Goal: Navigation & Orientation: Find specific page/section

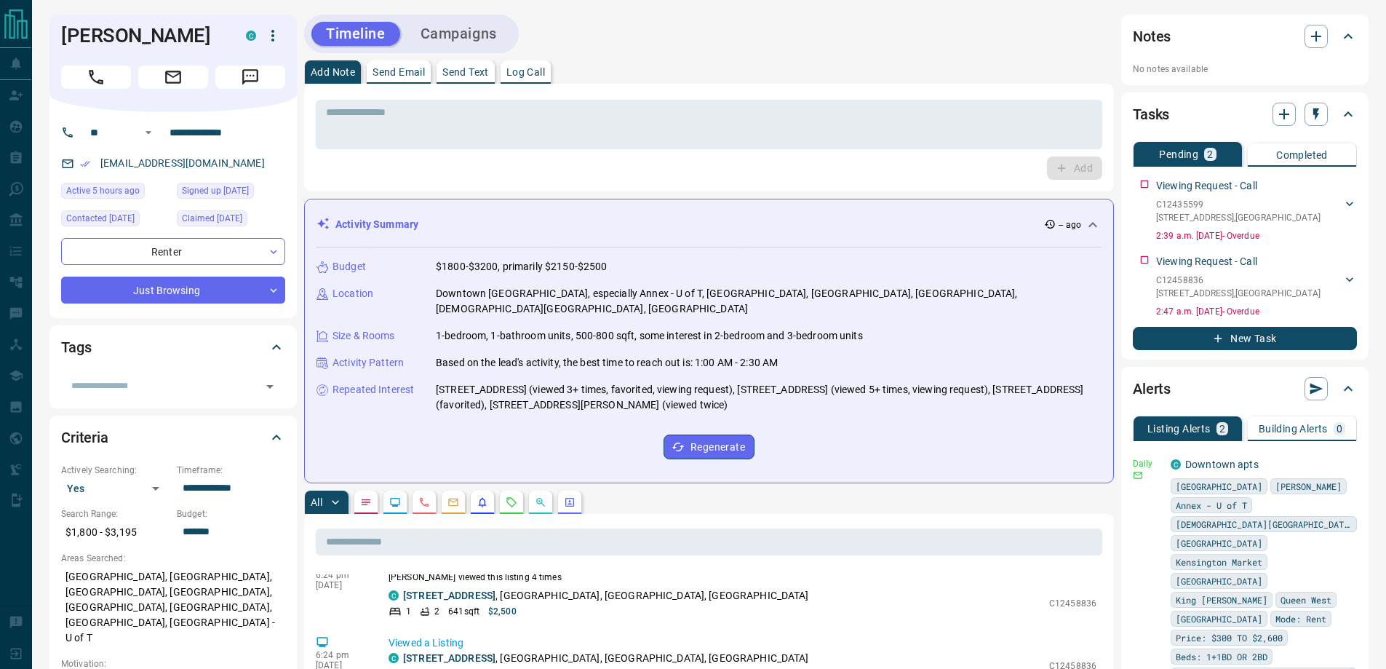
scroll to position [1457, 0]
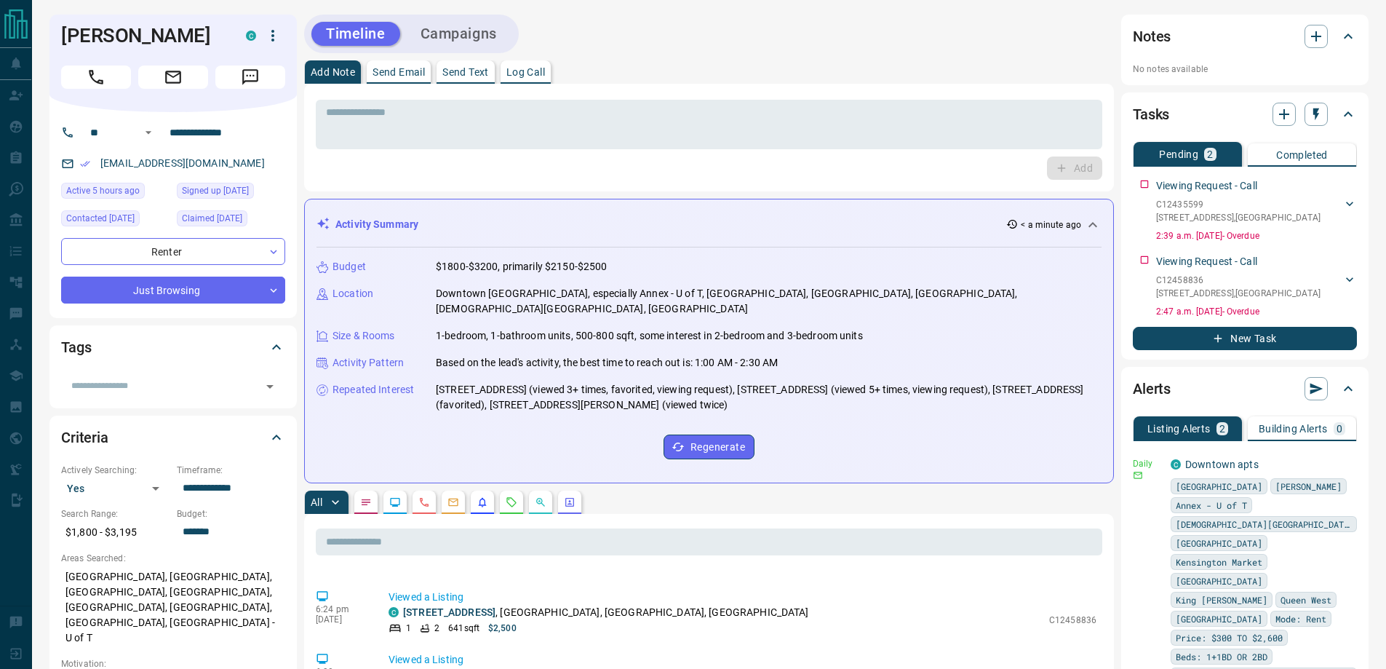
drag, startPoint x: 746, startPoint y: 28, endPoint x: 615, endPoint y: 28, distance: 130.2
click at [742, 28] on div "Timeline Campaigns" at bounding box center [709, 34] width 810 height 39
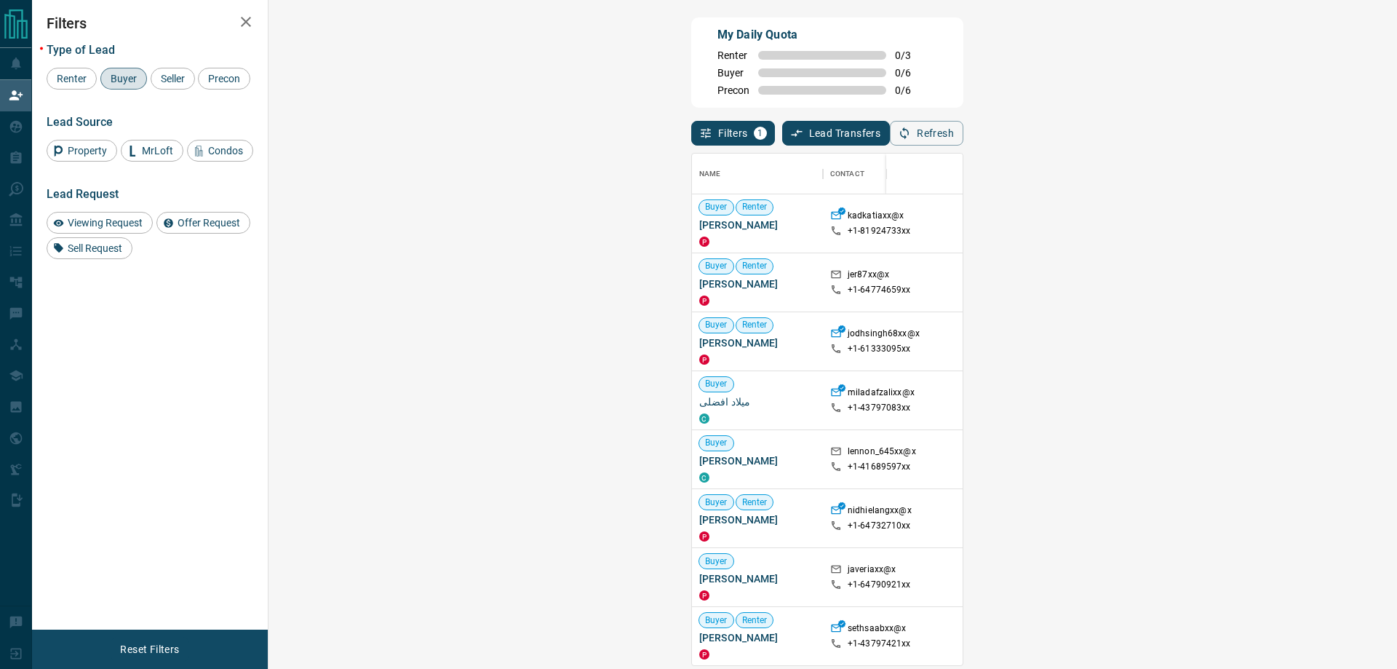
scroll to position [500, 1086]
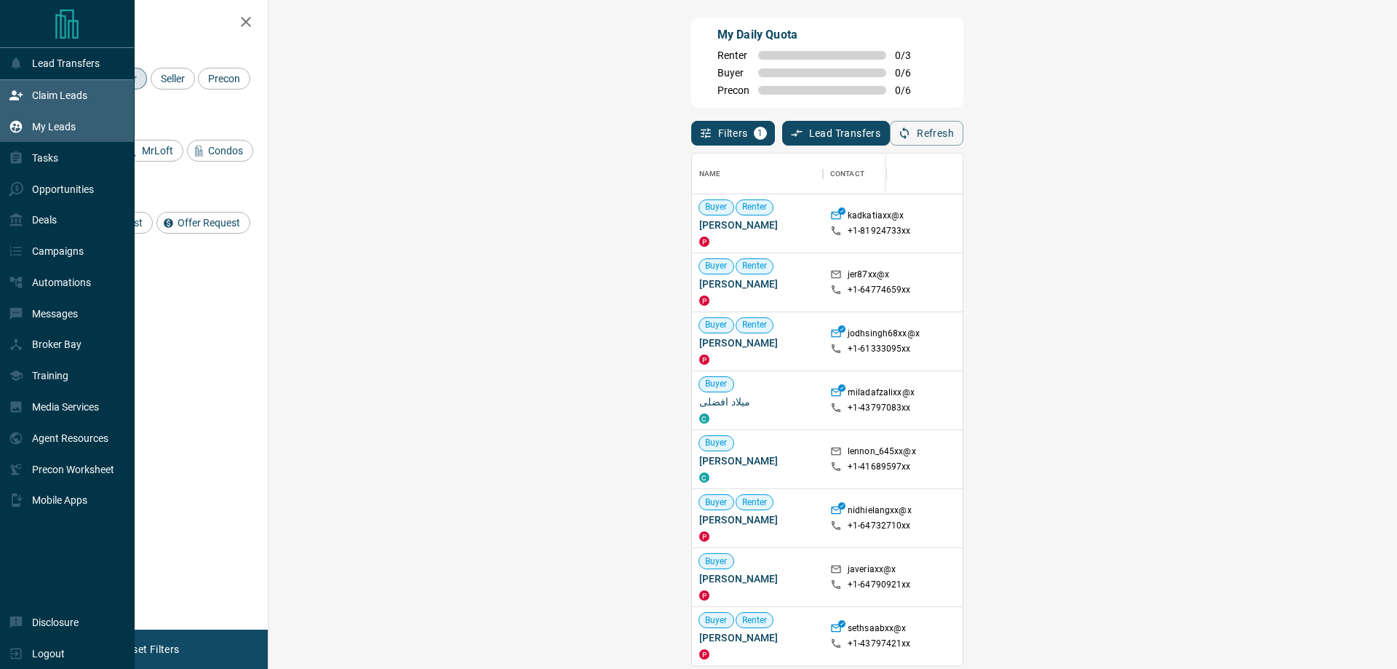
click at [40, 129] on p "My Leads" at bounding box center [54, 127] width 44 height 12
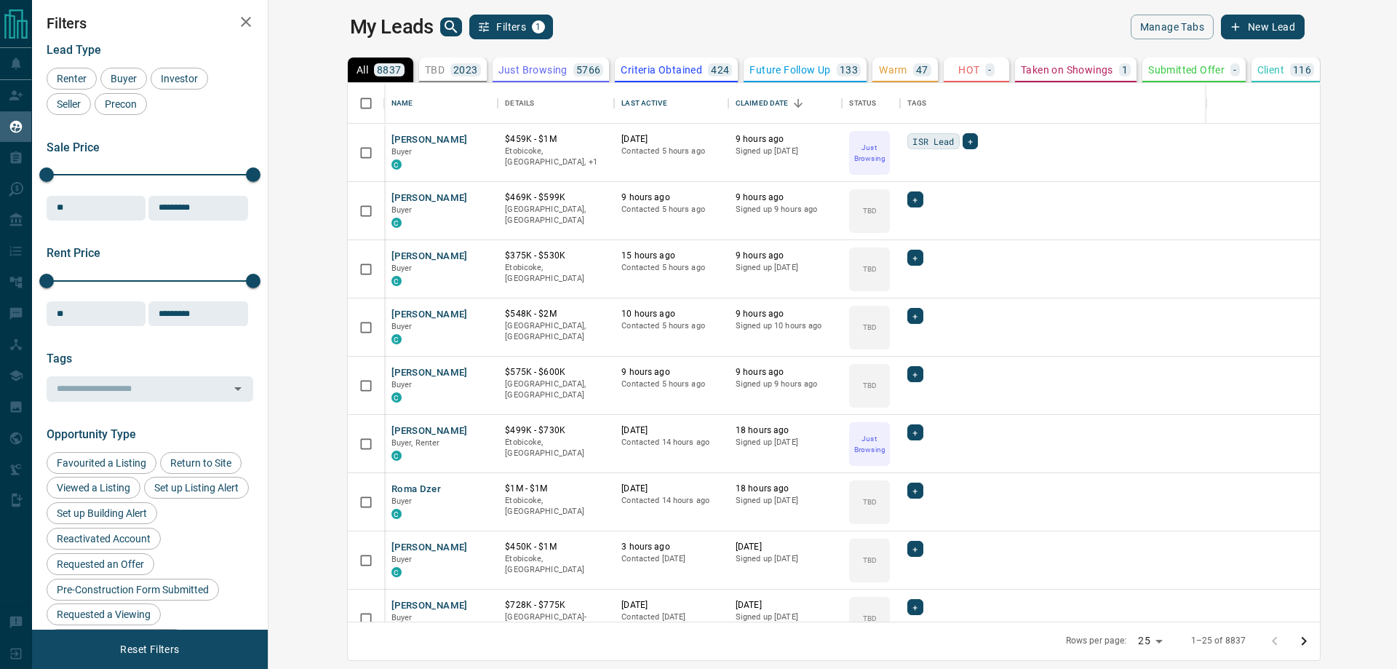
scroll to position [527, 1111]
click at [442, 25] on icon "search button" at bounding box center [450, 26] width 17 height 17
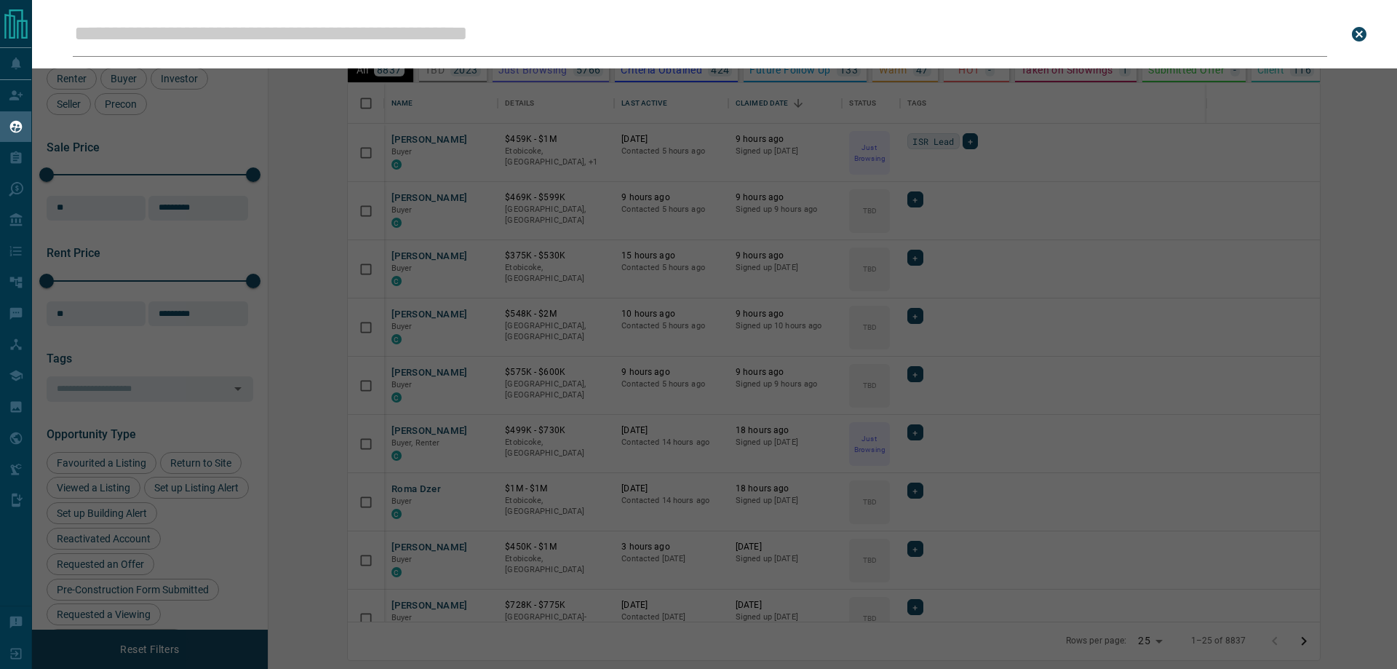
type input "**********"
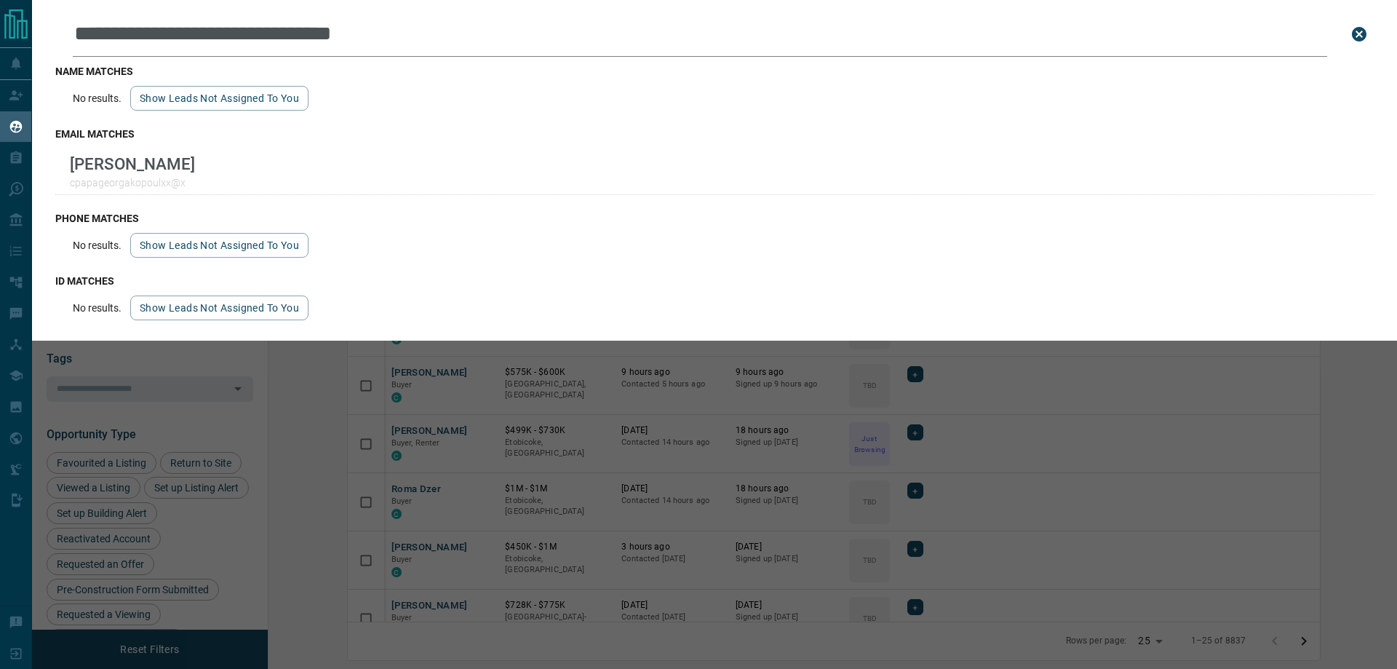
click at [1367, 25] on icon "close search bar" at bounding box center [1358, 33] width 17 height 17
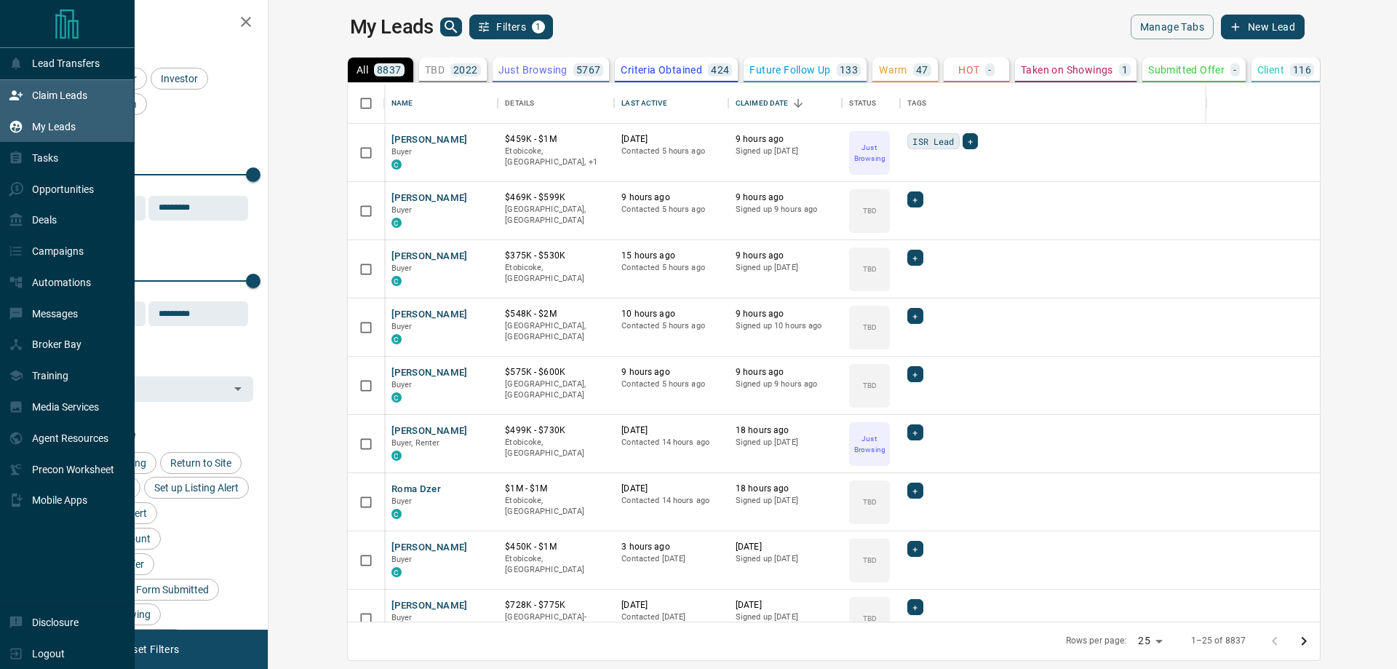
click at [48, 101] on p "Claim Leads" at bounding box center [59, 95] width 55 height 12
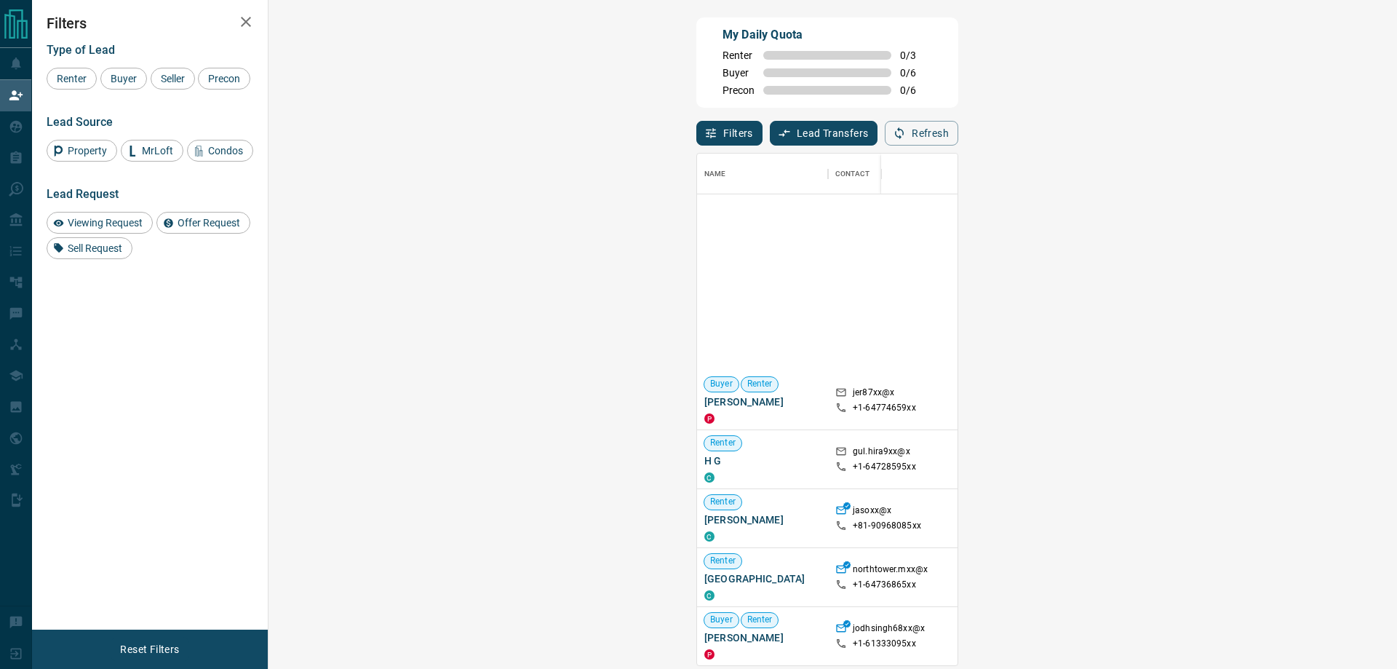
scroll to position [340, 0]
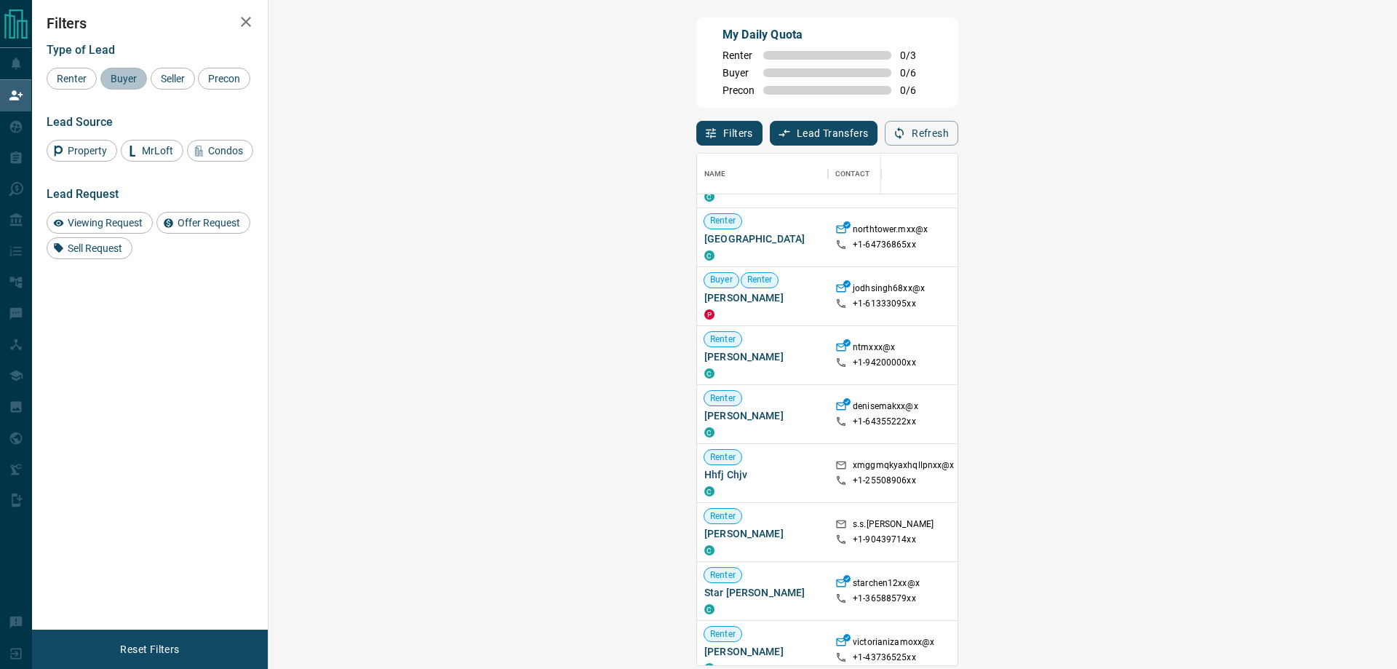
click at [126, 76] on span "Buyer" at bounding box center [123, 79] width 36 height 12
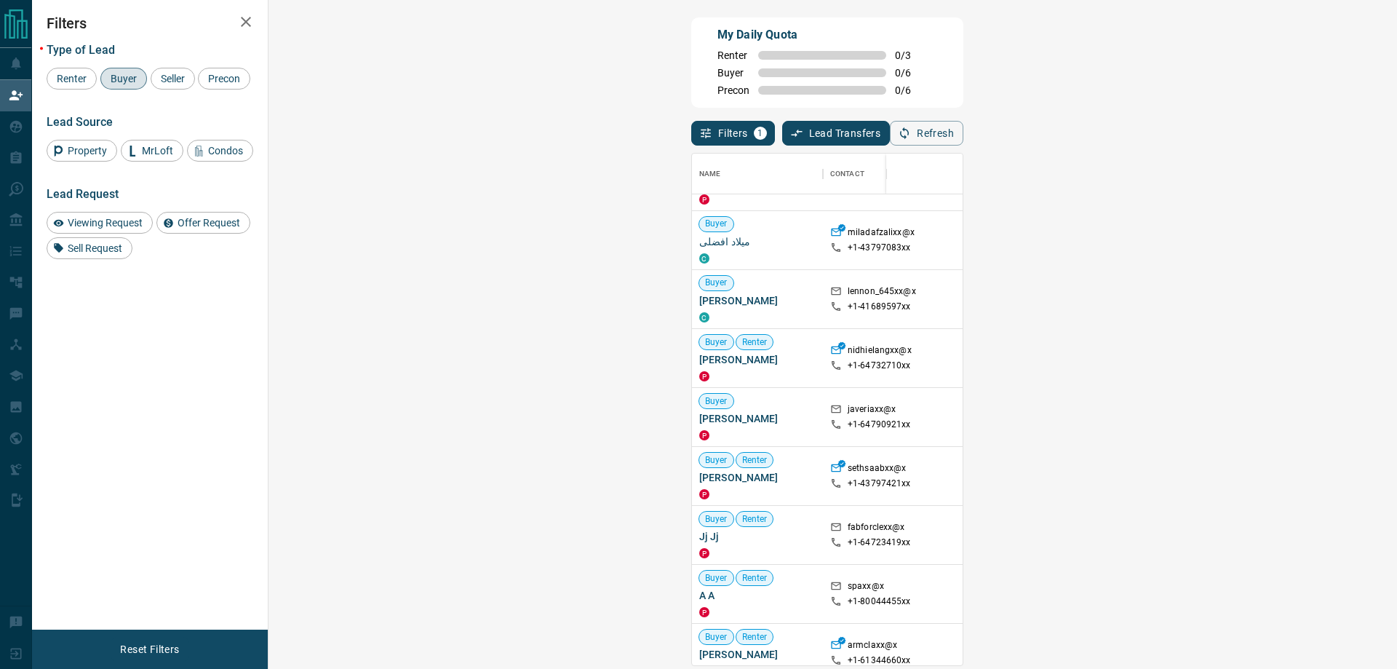
scroll to position [0, 0]
